Goal: Transaction & Acquisition: Obtain resource

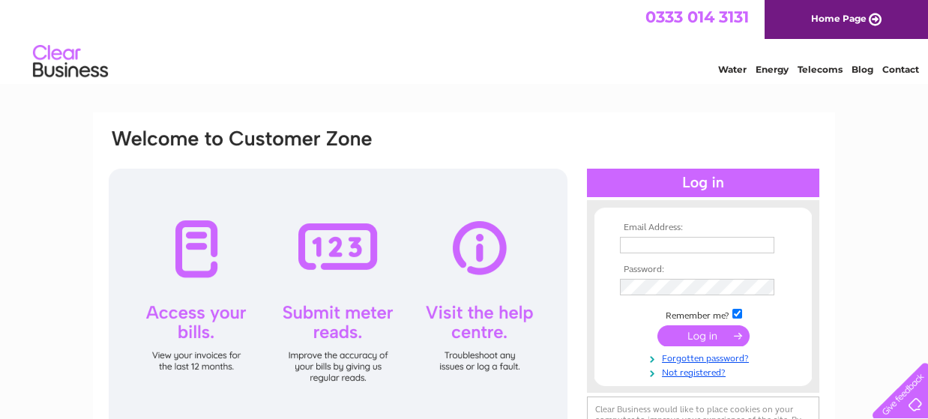
type input "lynn@abercrombyvending.com"
click at [699, 338] on input "submit" at bounding box center [703, 335] width 92 height 21
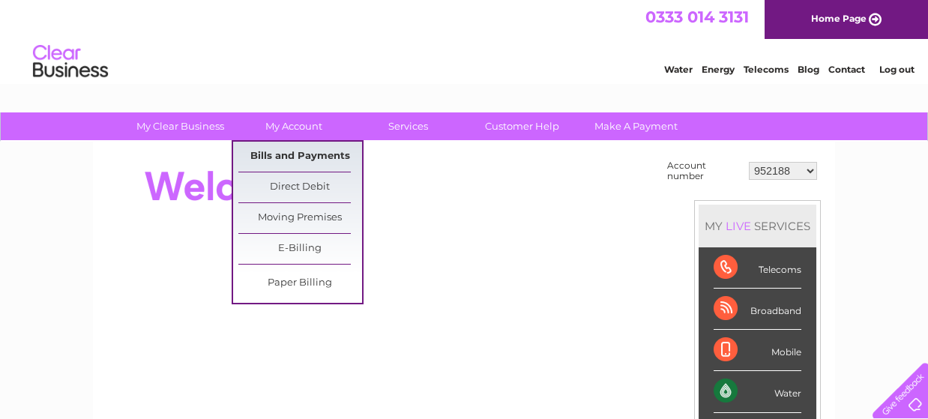
click at [309, 151] on link "Bills and Payments" at bounding box center [300, 157] width 124 height 30
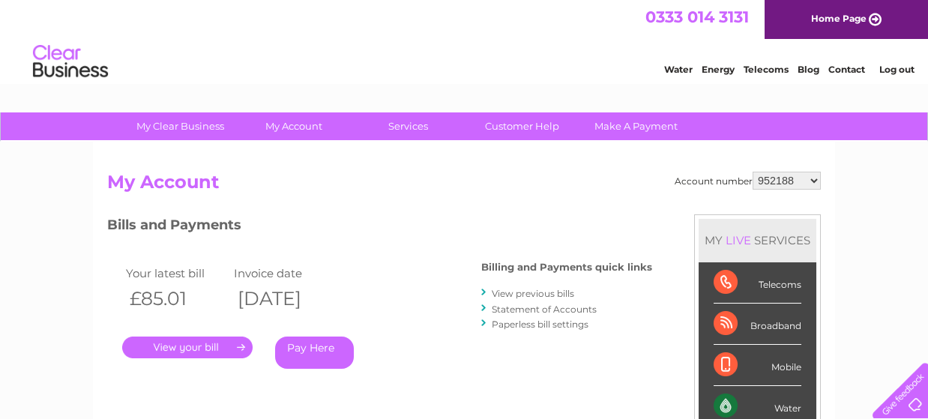
click at [811, 175] on select "952188 954615 954900 30284369" at bounding box center [787, 181] width 68 height 18
select select "954615"
click at [753, 172] on select "952188 954615 954900 30284369" at bounding box center [787, 181] width 68 height 18
click at [811, 176] on select "952188 954615 954900 30284369" at bounding box center [787, 181] width 68 height 18
select select "954900"
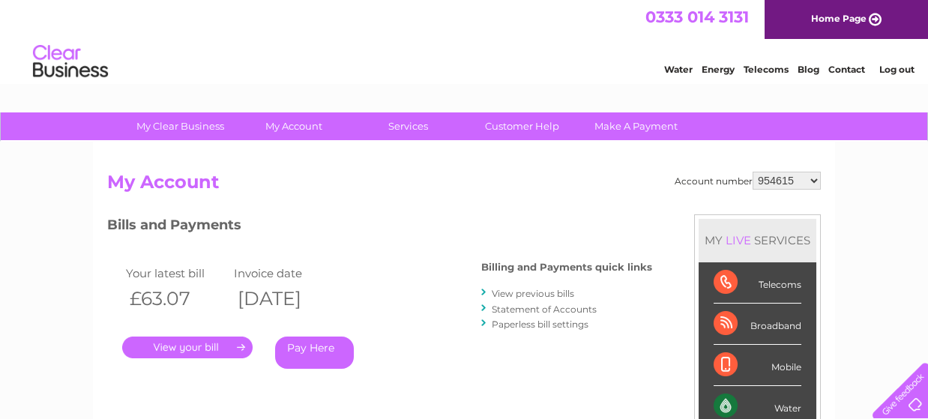
click at [753, 172] on select "952188 954615 954900 30284369" at bounding box center [787, 181] width 68 height 18
click at [819, 178] on select "952188 954615 954900 30284369" at bounding box center [787, 181] width 68 height 18
select select "30284369"
click at [753, 172] on select "952188 954615 954900 30284369" at bounding box center [787, 181] width 68 height 18
click at [204, 344] on link "." at bounding box center [187, 348] width 130 height 22
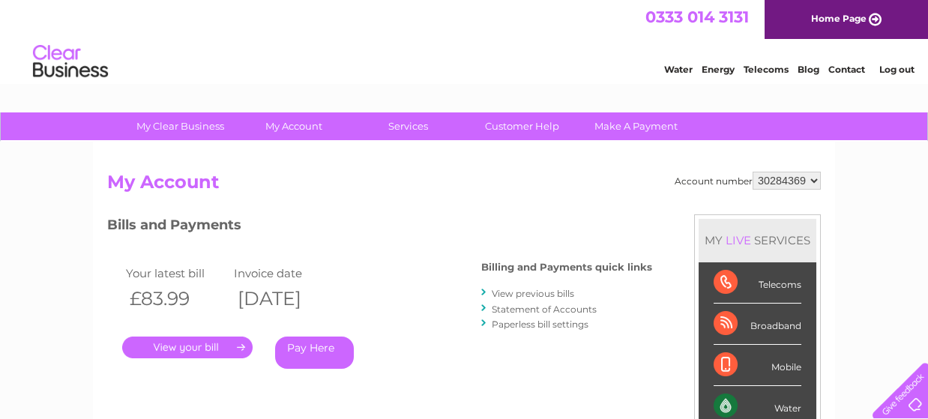
click at [219, 345] on link "." at bounding box center [187, 348] width 130 height 22
click at [531, 295] on link "View previous bills" at bounding box center [533, 293] width 82 height 11
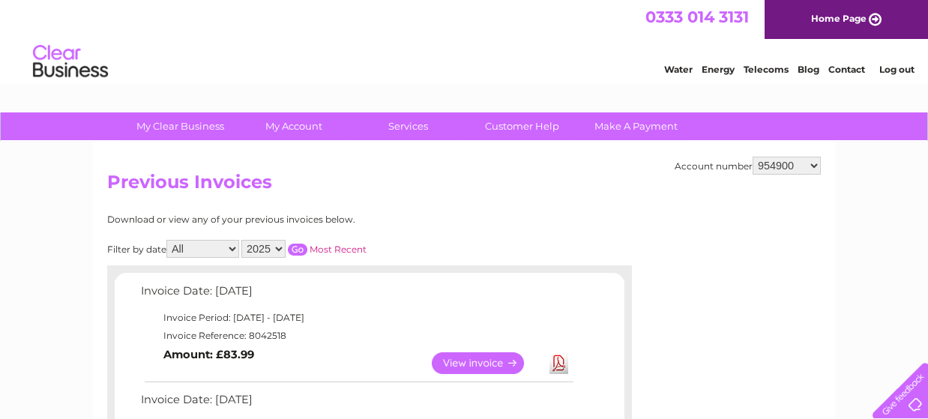
scroll to position [149, 0]
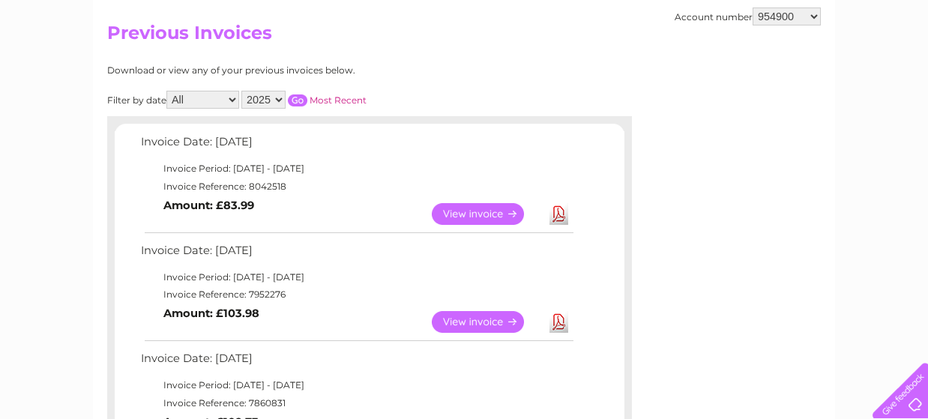
click at [498, 215] on link "View" at bounding box center [487, 214] width 110 height 22
click at [488, 212] on link "View" at bounding box center [487, 214] width 110 height 22
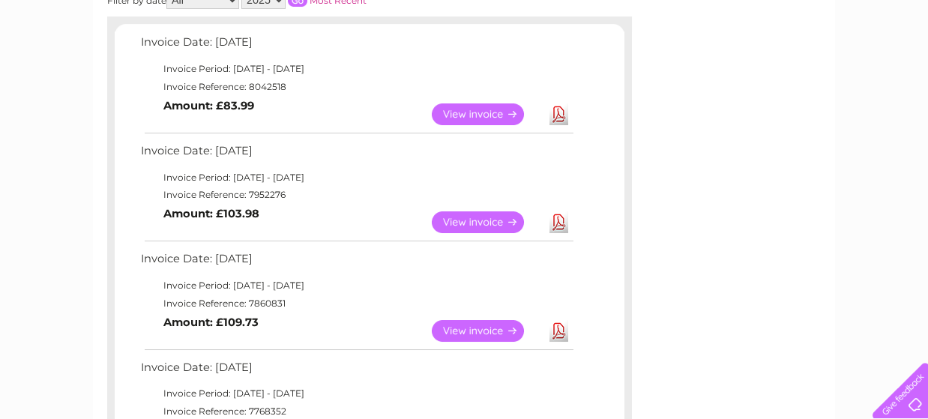
scroll to position [374, 0]
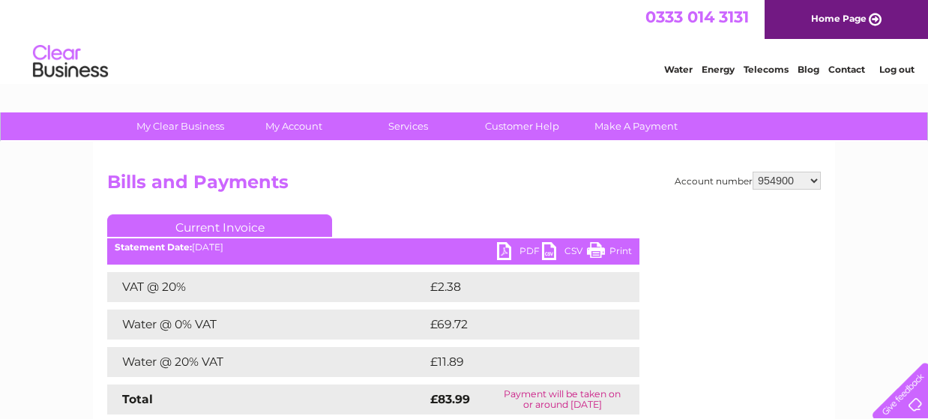
scroll to position [149, 0]
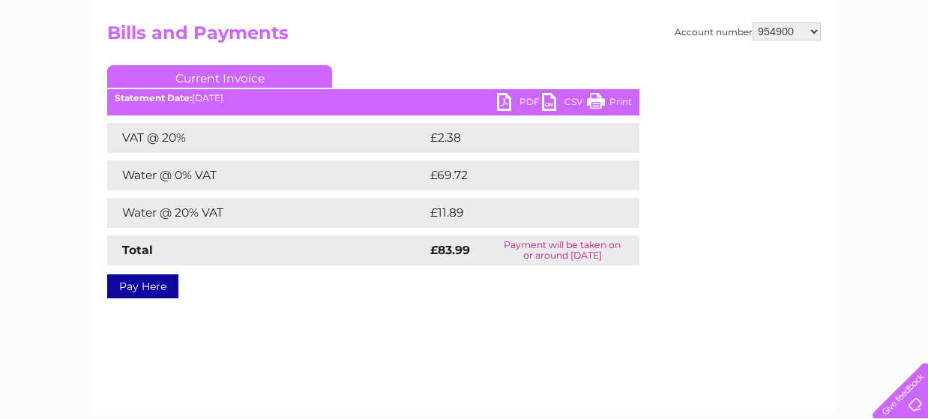
click at [510, 103] on link "PDF" at bounding box center [519, 104] width 45 height 22
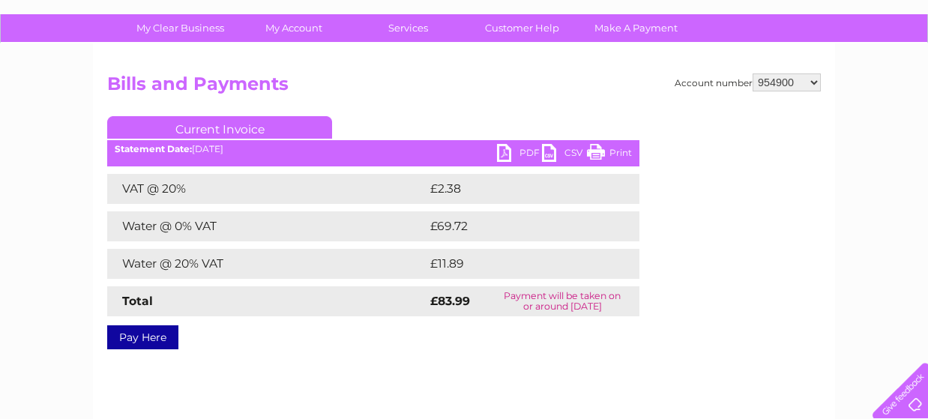
scroll to position [74, 0]
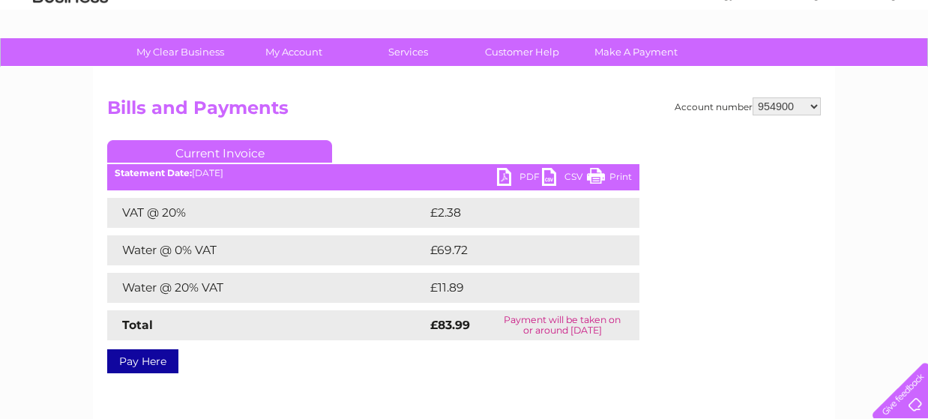
click at [816, 101] on select "952188 954615 954900 30284369" at bounding box center [787, 106] width 68 height 18
select select "952188"
click at [753, 97] on select "952188 954615 954900 30284369" at bounding box center [787, 106] width 68 height 18
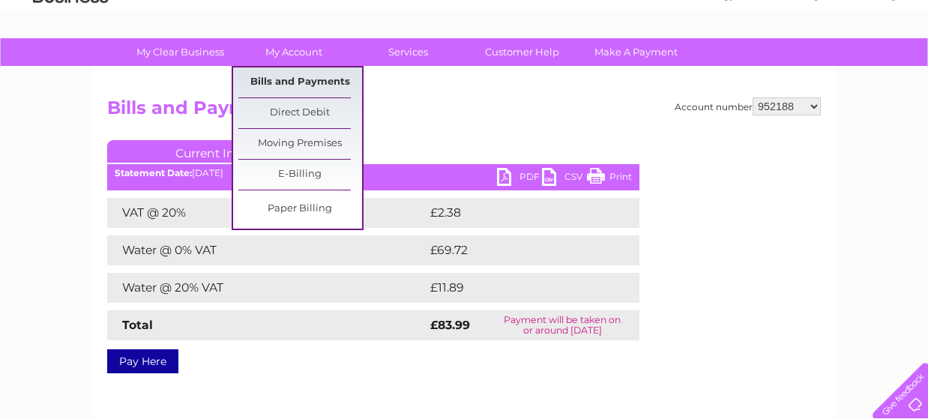
click at [277, 81] on link "Bills and Payments" at bounding box center [300, 82] width 124 height 30
click at [295, 81] on link "Bills and Payments" at bounding box center [300, 82] width 124 height 30
click at [316, 50] on link "My Account" at bounding box center [294, 52] width 124 height 28
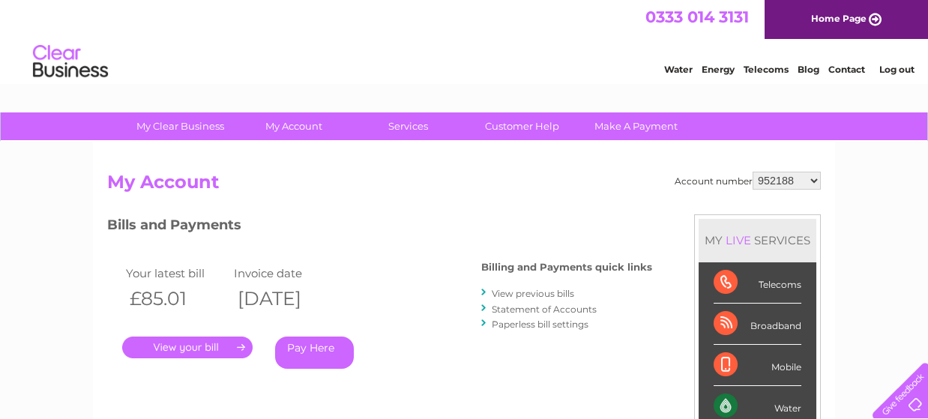
click at [529, 294] on link "View previous bills" at bounding box center [533, 293] width 82 height 11
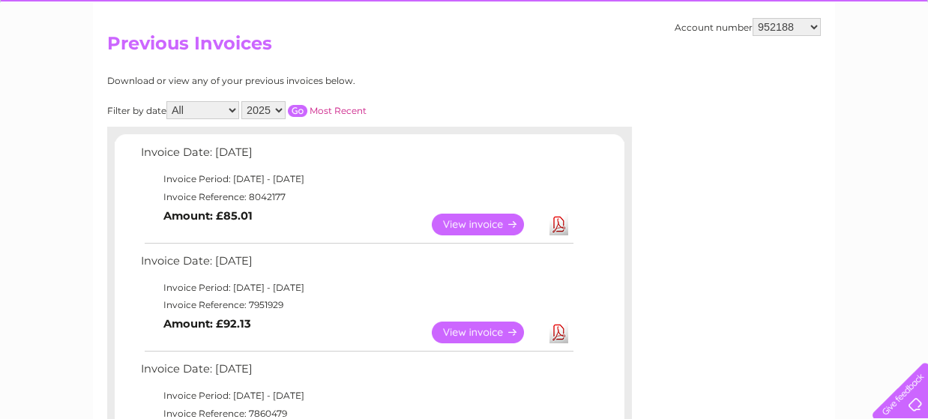
scroll to position [149, 0]
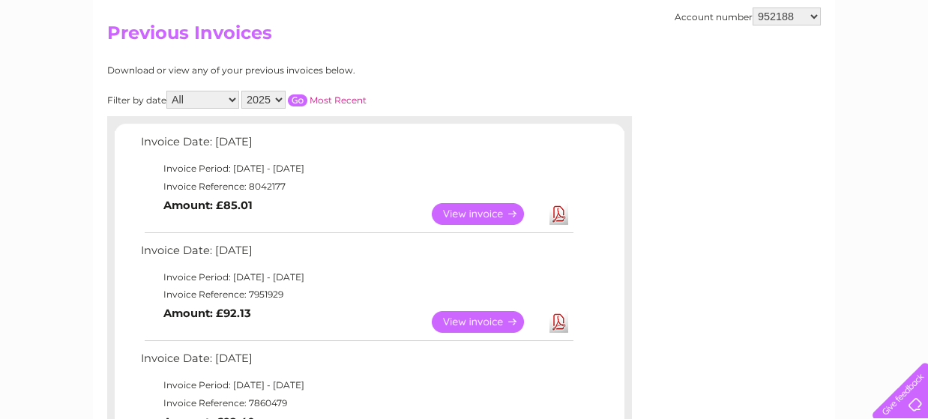
click at [486, 213] on link "View" at bounding box center [487, 214] width 110 height 22
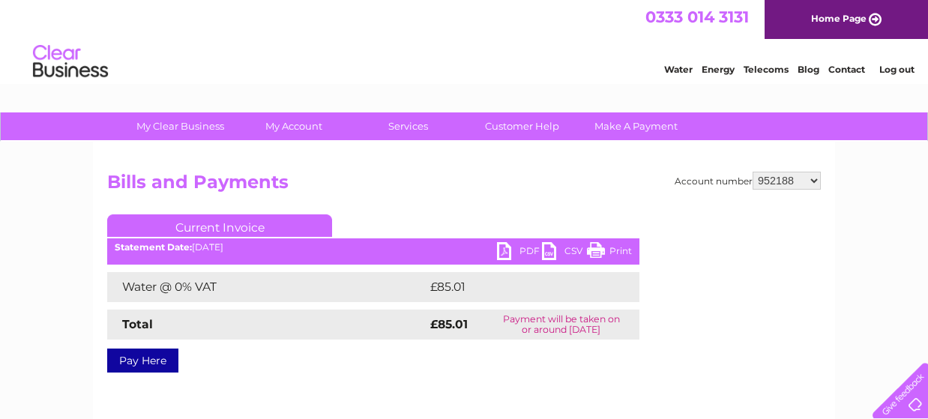
click at [489, 248] on div "Statement Date: 02/09/2025" at bounding box center [373, 247] width 532 height 10
click at [506, 248] on link "PDF" at bounding box center [519, 253] width 45 height 22
click at [808, 180] on select "952188 954615 954900 30284369" at bounding box center [787, 181] width 68 height 18
select select "954615"
click at [753, 172] on select "952188 954615 954900 30284369" at bounding box center [787, 181] width 68 height 18
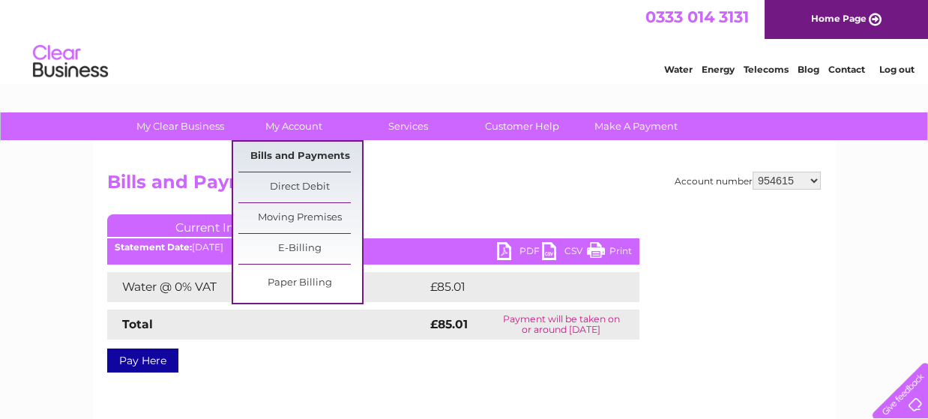
click at [298, 151] on link "Bills and Payments" at bounding box center [300, 157] width 124 height 30
click at [313, 156] on link "Bills and Payments" at bounding box center [300, 157] width 124 height 30
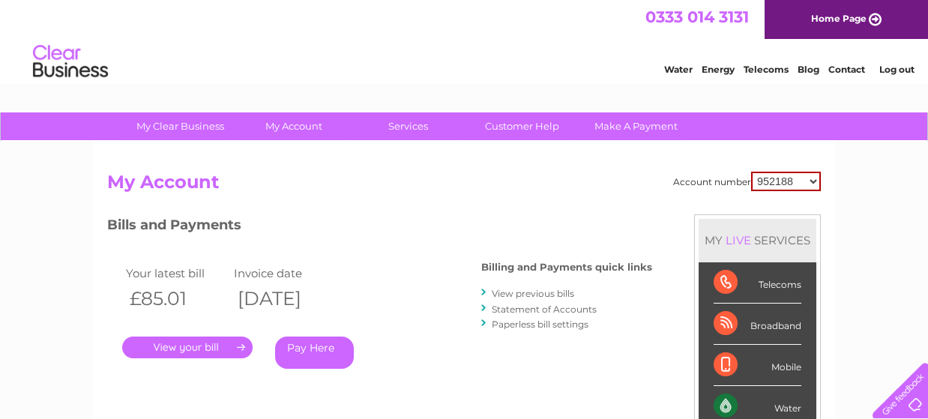
click at [522, 294] on link "View previous bills" at bounding box center [533, 293] width 82 height 11
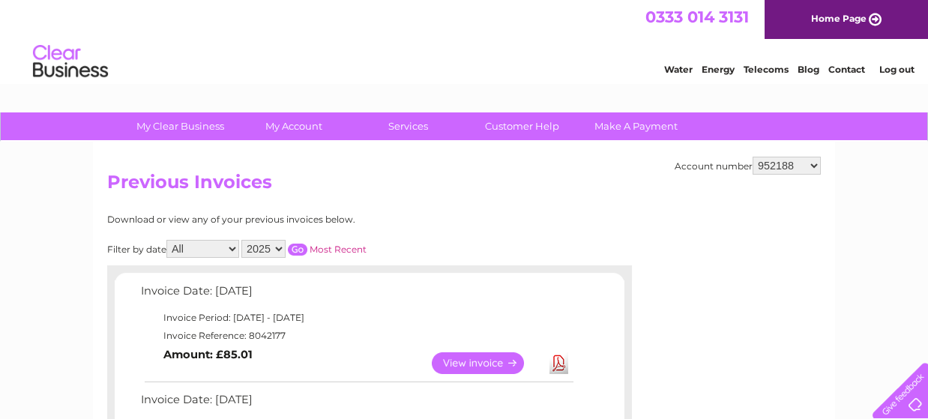
click at [810, 165] on select "952188 954615 954900 30284369" at bounding box center [787, 166] width 68 height 18
select select "954615"
click at [753, 157] on select "952188 954615 954900 30284369" at bounding box center [787, 166] width 68 height 18
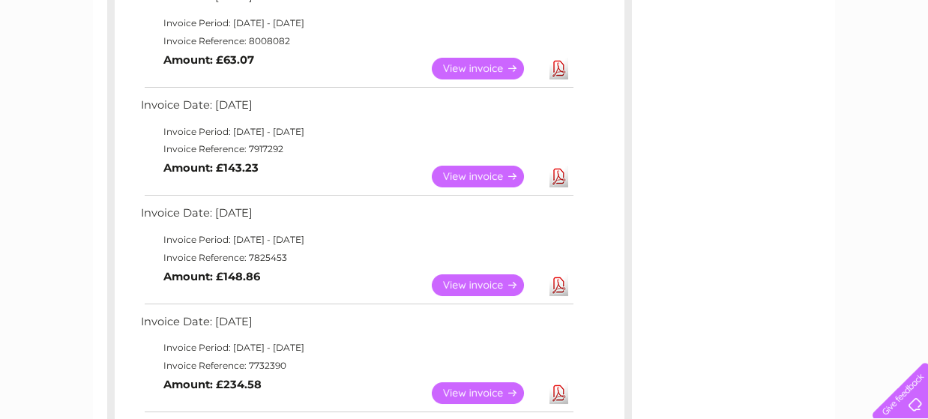
scroll to position [299, 0]
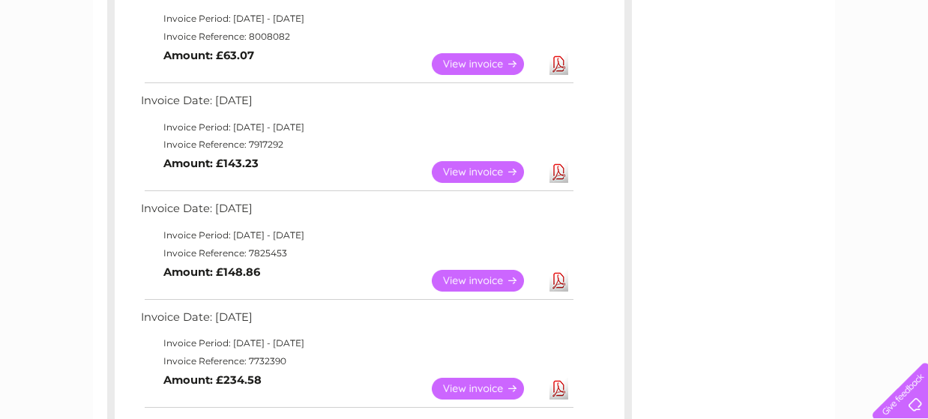
click at [465, 169] on link "View" at bounding box center [487, 172] width 110 height 22
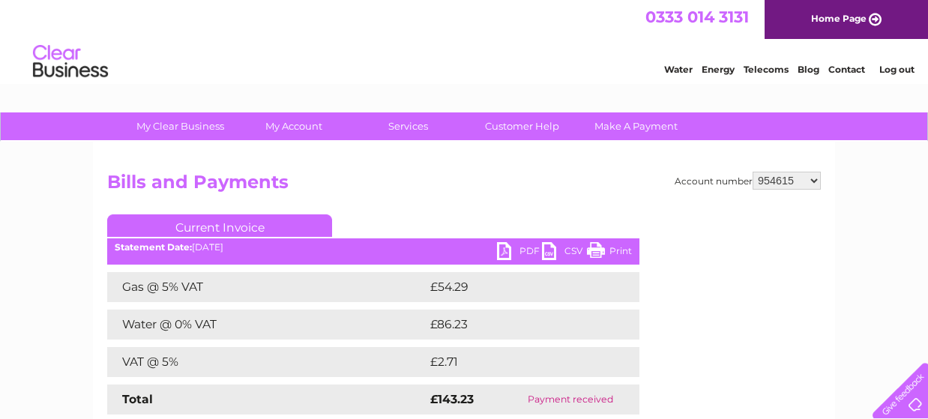
click at [504, 248] on link "PDF" at bounding box center [519, 253] width 45 height 22
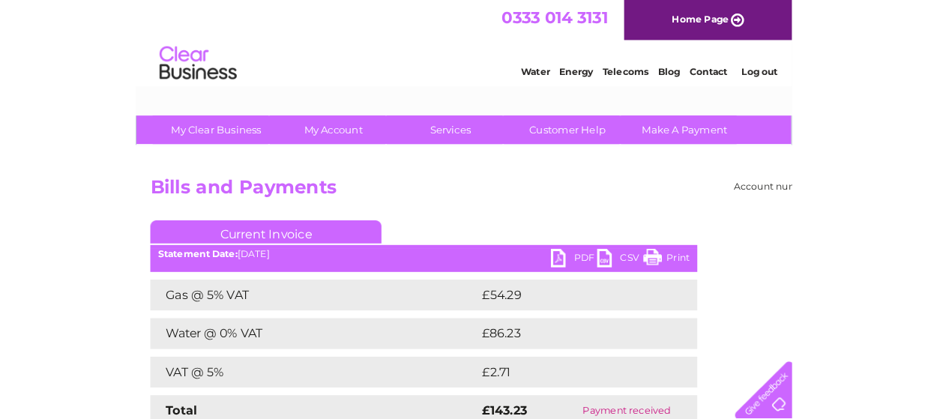
scroll to position [74, 0]
